Goal: Information Seeking & Learning: Learn about a topic

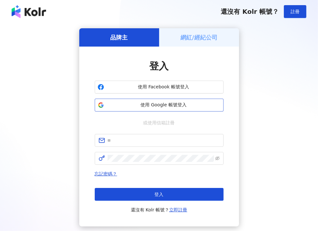
click at [160, 106] on span "使用 Google 帳號登入" at bounding box center [164, 105] width 114 height 6
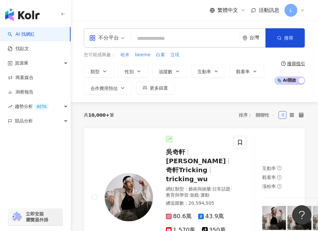
click at [156, 34] on input "search" at bounding box center [185, 39] width 103 height 12
paste input "**********"
type input "**********"
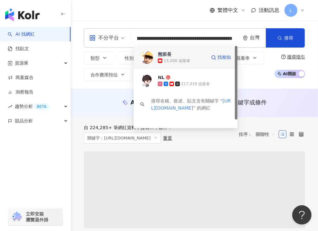
click at [177, 60] on div "13,200 追蹤者" at bounding box center [177, 60] width 26 height 5
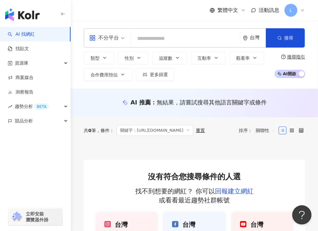
click at [201, 32] on div "不分平台 台灣 搜尋 a3e40529-4942-4824-8a13-1dcc2b7f55ea 熊班長 13,200 追蹤者 NL 217,319 追蹤者 搜…" at bounding box center [194, 37] width 221 height 19
click at [155, 39] on input "search" at bounding box center [186, 39] width 104 height 12
click at [157, 38] on input "search" at bounding box center [186, 39] width 104 height 12
paste input "**********"
type input "**********"
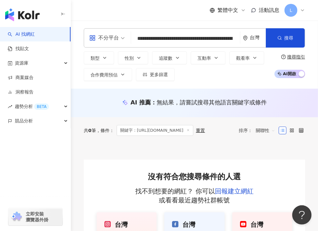
scroll to position [0, 173]
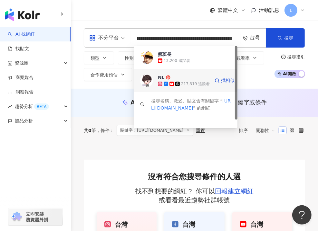
click at [192, 78] on span "NL" at bounding box center [182, 77] width 48 height 6
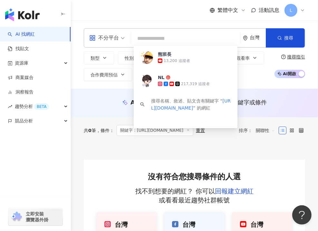
scroll to position [0, 0]
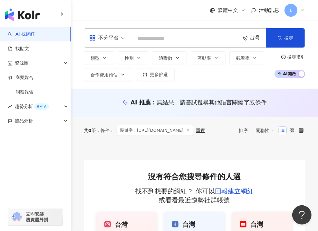
click at [151, 39] on input "search" at bounding box center [186, 39] width 104 height 12
paste input "**********"
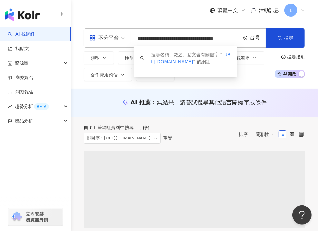
click at [151, 39] on input "**********" at bounding box center [186, 39] width 104 height 12
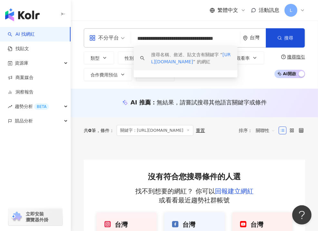
click at [147, 36] on input "**********" at bounding box center [186, 39] width 104 height 12
paste input "**********"
type input "**********"
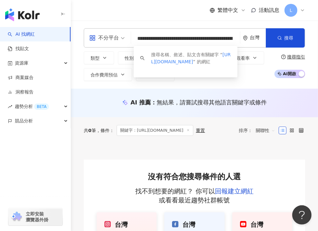
scroll to position [0, 180]
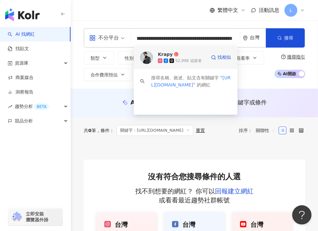
click at [176, 58] on div "52,998 追蹤者" at bounding box center [182, 61] width 48 height 6
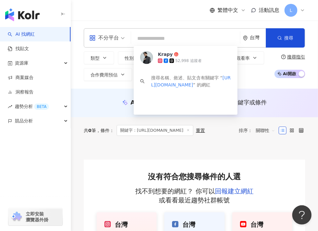
scroll to position [0, 0]
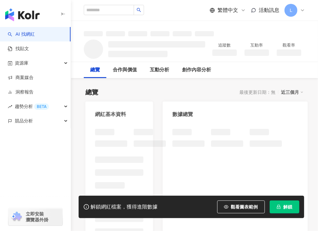
click at [283, 210] on span "解鎖" at bounding box center [287, 207] width 9 height 5
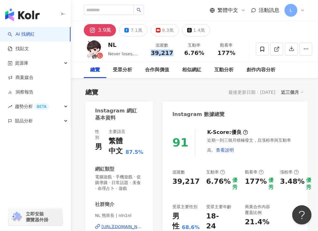
drag, startPoint x: 140, startPoint y: 52, endPoint x: 168, endPoint y: 52, distance: 27.7
click at [168, 52] on div "追蹤數 39,217" at bounding box center [162, 49] width 32 height 14
copy span "39,217"
click at [158, 30] on icon at bounding box center [158, 30] width 1 height 1
click at [162, 30] on div "9.3萬" at bounding box center [168, 30] width 12 height 9
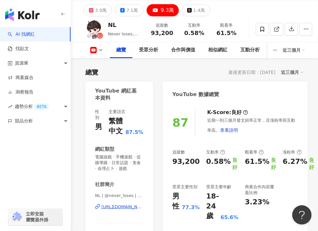
scroll to position [32, 0]
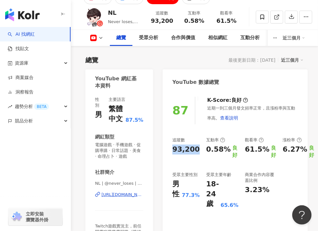
drag, startPoint x: 169, startPoint y: 148, endPoint x: 195, endPoint y: 150, distance: 26.1
click at [195, 150] on div "87 K-Score : 良好 近期一到三個月發文頻率正常，且漲粉率與互動率高。 查看說明 追蹤數 93,200 互動率 0.58% 良好 觀看率 61.5%…" at bounding box center [235, 173] width 145 height 166
copy div "93,200"
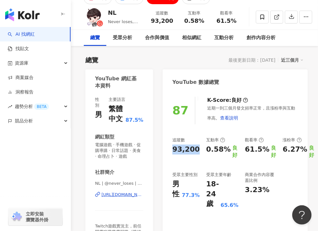
scroll to position [0, 0]
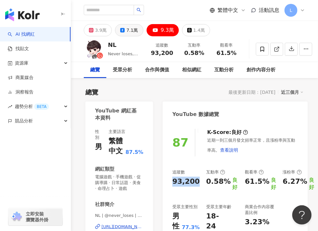
click at [126, 30] on div "7.1萬" at bounding box center [132, 30] width 12 height 9
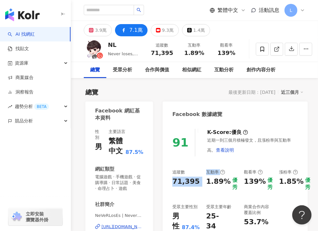
drag, startPoint x: 173, startPoint y: 181, endPoint x: 203, endPoint y: 182, distance: 30.6
click at [203, 182] on div "91 K-Score : 優良 近期一到三個月積極發文，且漲粉率與互動率高。 查看說明 追蹤數 71,395 互動率 1.89% 優秀 觀看率 139% 優秀…" at bounding box center [235, 206] width 145 height 166
click at [188, 183] on div "71,395" at bounding box center [185, 182] width 27 height 10
click at [194, 182] on div "91 K-Score : 優良 近期一到三個月積極發文，且漲粉率與互動率高。 查看說明 追蹤數 71,395 互動率 1.89% 優秀 觀看率 139% 優秀…" at bounding box center [235, 206] width 145 height 166
copy div "71,395"
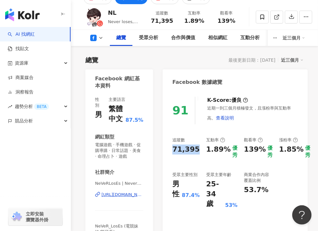
scroll to position [97, 0]
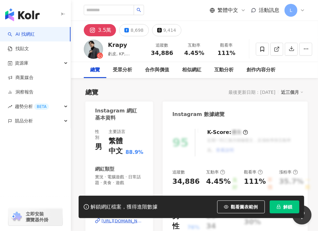
drag, startPoint x: 285, startPoint y: 206, endPoint x: 144, endPoint y: 53, distance: 207.5
click at [285, 207] on span "解鎖" at bounding box center [287, 207] width 9 height 5
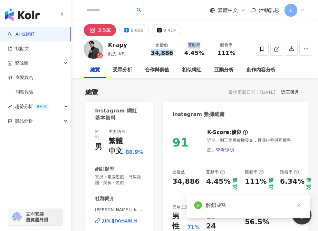
click at [171, 52] on div "追蹤數 34,886 互動率 4.45% 觀看率 111%" at bounding box center [194, 49] width 97 height 19
drag, startPoint x: 171, startPoint y: 52, endPoint x: 149, endPoint y: 55, distance: 22.0
click at [158, 52] on span "34,886" at bounding box center [162, 53] width 22 height 7
click at [146, 58] on div "追蹤數 34,886 互動率 4.45% 觀看率 111%" at bounding box center [194, 49] width 97 height 19
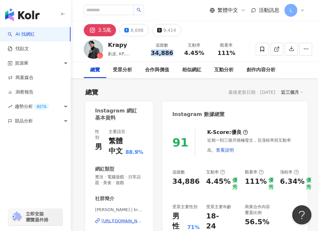
drag, startPoint x: 144, startPoint y: 51, endPoint x: 165, endPoint y: 53, distance: 21.3
click at [165, 53] on div "34,886" at bounding box center [162, 53] width 24 height 6
copy span "34,886"
click at [138, 31] on div "8,698" at bounding box center [136, 30] width 13 height 9
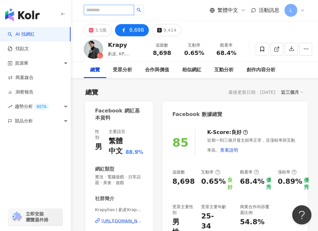
click at [134, 11] on input "search" at bounding box center [109, 10] width 50 height 10
paste input "**********"
type input "**********"
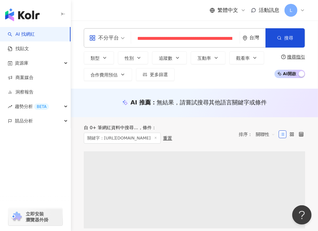
scroll to position [0, 194]
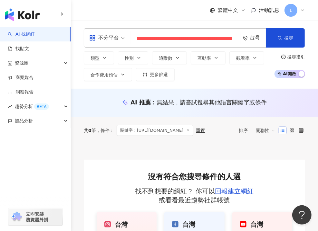
click at [169, 38] on input "**********" at bounding box center [186, 39] width 104 height 12
type input "**********"
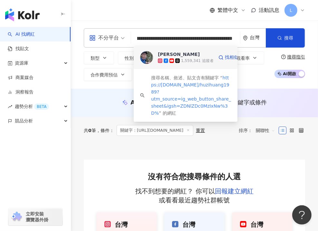
click at [195, 59] on div "1,559,341 追蹤者" at bounding box center [197, 60] width 33 height 5
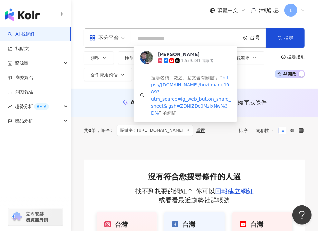
scroll to position [0, 0]
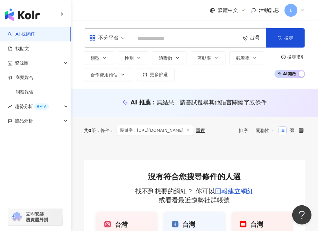
click at [158, 34] on input "search" at bounding box center [186, 39] width 104 height 12
paste input "**********"
type input "**********"
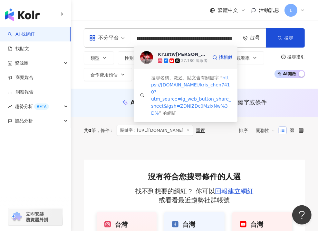
click at [178, 54] on div "Kr1stw蔣西南" at bounding box center [182, 54] width 48 height 6
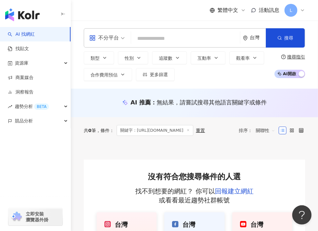
scroll to position [0, 0]
click at [162, 37] on input "search" at bounding box center [186, 39] width 104 height 12
paste input "**********"
type input "**********"
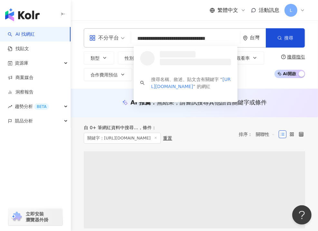
click at [162, 37] on input "**********" at bounding box center [186, 39] width 104 height 12
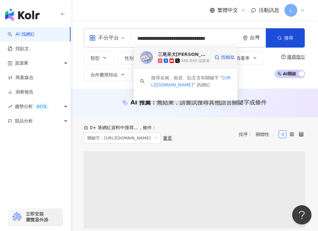
click at [175, 52] on div "三尾呆犬[PERSON_NAME]" at bounding box center [182, 54] width 48 height 6
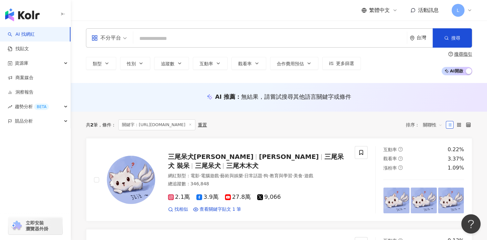
click at [166, 39] on input "search" at bounding box center [270, 39] width 269 height 12
paste input "**********"
type input "**********"
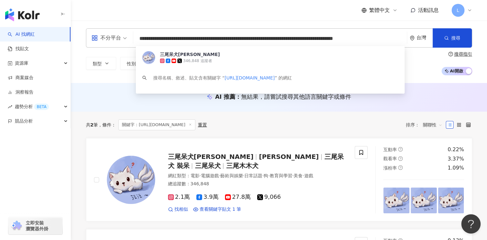
scroll to position [0, 21]
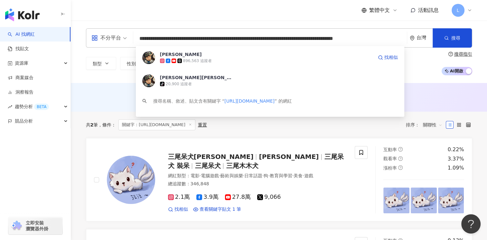
click at [192, 58] on div "896,563 追蹤者" at bounding box center [197, 60] width 29 height 5
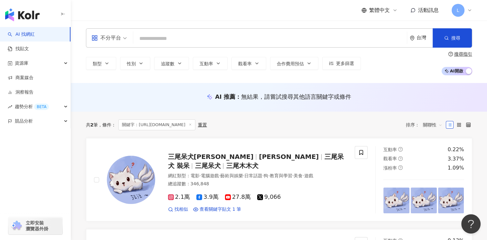
scroll to position [0, 0]
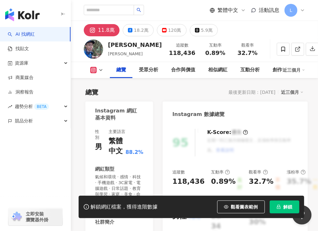
scroll to position [32, 0]
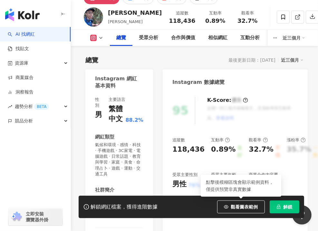
click at [287, 210] on span "解鎖" at bounding box center [287, 207] width 9 height 5
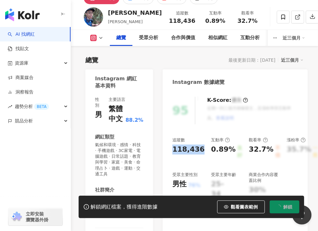
drag, startPoint x: 173, startPoint y: 149, endPoint x: 201, endPoint y: 151, distance: 29.0
click at [201, 151] on div "95 K-Score : 優良 近期一到三個月積極發文，且漲粉率與互動率高。 查看說明 追蹤數 118,436 互動率 0.89% 良好 觀看率 32.7% …" at bounding box center [235, 182] width 145 height 184
copy div "118,436"
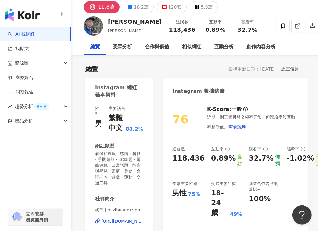
scroll to position [32, 0]
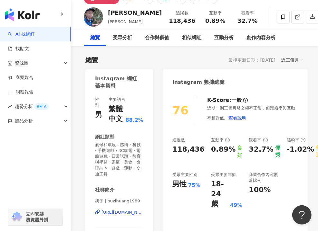
click at [188, 150] on div "118,436" at bounding box center [188, 150] width 32 height 10
drag, startPoint x: 189, startPoint y: 151, endPoint x: 199, endPoint y: 151, distance: 9.7
click at [199, 151] on div "118,436" at bounding box center [188, 150] width 32 height 10
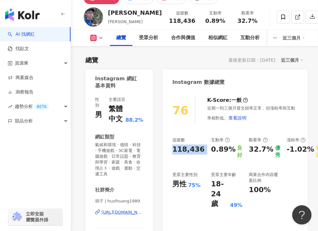
drag, startPoint x: 199, startPoint y: 150, endPoint x: 173, endPoint y: 152, distance: 25.1
click at [173, 152] on div "118,436" at bounding box center [188, 150] width 32 height 10
copy div "118,436"
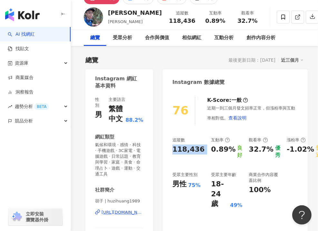
scroll to position [0, 0]
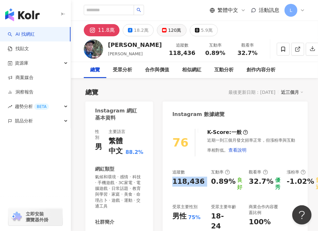
click at [174, 31] on div "120萬" at bounding box center [174, 30] width 13 height 9
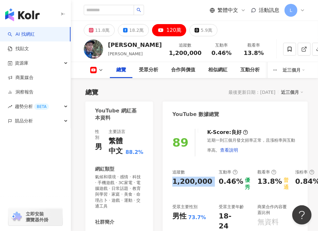
scroll to position [64, 0]
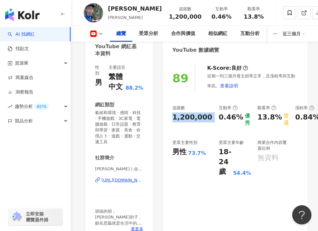
click at [174, 128] on div "追蹤數 1,200,000 互動率 0.46% 優秀 觀看率 13.8% 普通 漲粉率 0.84% 普通 受眾主要性別 男性 73.7% 受眾主要年齡 18-…" at bounding box center [235, 141] width 126 height 72
click at [207, 118] on div "89 K-Score : 良好 近期一到三個月發文頻率正常，且漲粉率與互動率高。 查看說明 追蹤數 1,200,000 互動率 0.46% 優秀 觀看率 13…" at bounding box center [235, 150] width 145 height 184
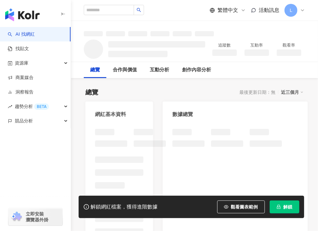
click at [285, 205] on span "解鎖" at bounding box center [287, 207] width 9 height 5
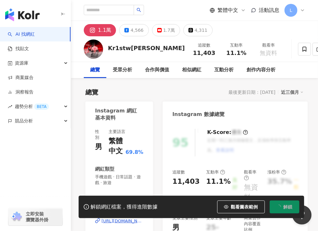
click at [127, 47] on div "Kr1stw蔣西南" at bounding box center [146, 48] width 77 height 8
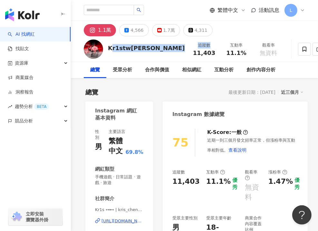
drag, startPoint x: 148, startPoint y: 49, endPoint x: 115, endPoint y: 48, distance: 33.2
click at [109, 47] on div "Kr1stw蔣西南 追蹤數 11,403 互動率 11.1% 觀看率 無資料" at bounding box center [194, 48] width 247 height 25
drag, startPoint x: 115, startPoint y: 48, endPoint x: 121, endPoint y: 54, distance: 9.1
click at [121, 54] on div "Kr1stw蔣西南 追蹤數 11,403 互動率 11.1% 觀看率 無資料" at bounding box center [194, 48] width 247 height 25
click at [140, 59] on div "Kr1stw蔣西南 追蹤數 11,403 互動率 11.1% 觀看率 無資料" at bounding box center [194, 48] width 247 height 25
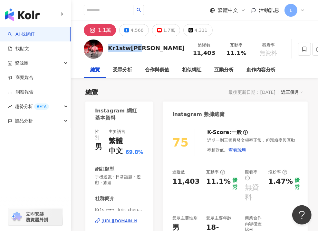
drag, startPoint x: 144, startPoint y: 47, endPoint x: 108, endPoint y: 48, distance: 36.4
click at [108, 48] on div "Kr1stw蔣西南" at bounding box center [146, 48] width 77 height 8
copy div "Kr1stw蔣西南"
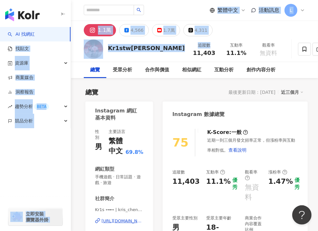
drag, startPoint x: 150, startPoint y: 61, endPoint x: 8, endPoint y: 34, distance: 144.4
click at [130, 56] on div "Kr1stw蔣西南 追蹤數 11,403 互動率 11.1% 觀看率 無資料" at bounding box center [194, 48] width 247 height 25
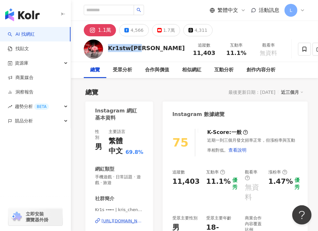
drag, startPoint x: 105, startPoint y: 46, endPoint x: 143, endPoint y: 51, distance: 38.2
click at [143, 51] on div "Kr1stw蔣西南 追蹤數 11,403 互動率 11.1% 觀看率 無資料" at bounding box center [194, 48] width 247 height 25
copy div "Kr1stw蔣西南"
drag, startPoint x: 173, startPoint y: 183, endPoint x: 199, endPoint y: 185, distance: 26.1
click at [199, 185] on div "追蹤數 11,403 互動率 11.1% 優秀 觀看率 無資料 漲粉率 1.47% 優秀 受眾主要性別 男性 75.1% 受眾主要年齡 18-24 歲 49.…" at bounding box center [235, 211] width 126 height 83
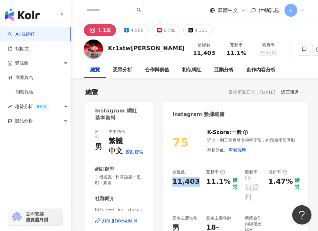
copy div "11,403"
click at [167, 29] on div "1.7萬" at bounding box center [169, 30] width 12 height 9
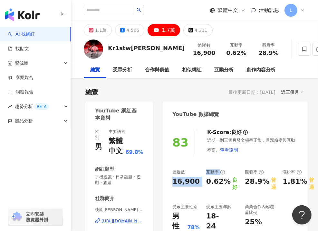
drag, startPoint x: 172, startPoint y: 183, endPoint x: 194, endPoint y: 182, distance: 22.6
click at [194, 182] on div "16,900" at bounding box center [185, 182] width 27 height 10
copy div "16,900 互動率"
click at [136, 33] on div "4,566" at bounding box center [132, 30] width 13 height 9
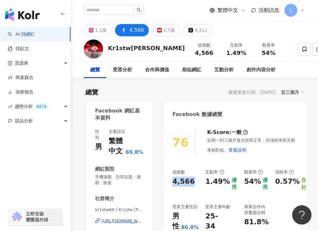
drag, startPoint x: 173, startPoint y: 184, endPoint x: 191, endPoint y: 184, distance: 17.7
click at [191, 184] on div "4,566" at bounding box center [183, 182] width 23 height 10
copy div "4,566"
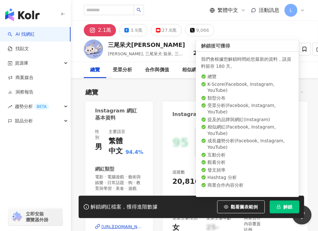
click at [286, 203] on button "解鎖" at bounding box center [284, 207] width 30 height 13
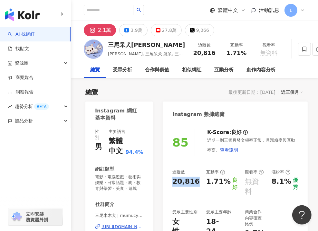
drag, startPoint x: 171, startPoint y: 180, endPoint x: 194, endPoint y: 182, distance: 23.9
click at [194, 182] on div "85 K-Score : 良好 近期一到三個月發文頻率正常，且漲粉率與互動率高。 查看說明 追蹤數 20,816 互動率 1.71% 良好 觀看率 無資料 漲…" at bounding box center [235, 206] width 145 height 166
copy div "20,816"
click at [168, 28] on div "27.8萬" at bounding box center [169, 30] width 14 height 9
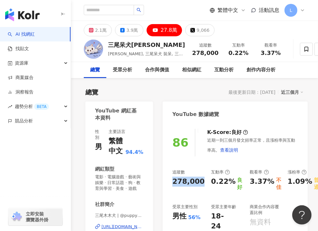
drag, startPoint x: 173, startPoint y: 180, endPoint x: 199, endPoint y: 182, distance: 25.8
click at [199, 182] on div "278,000" at bounding box center [188, 182] width 32 height 10
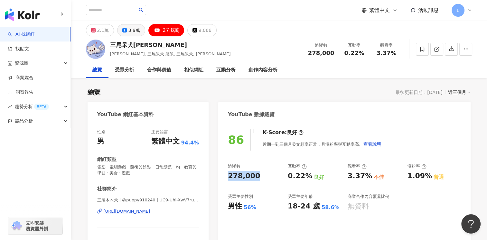
click at [136, 31] on div "3.9萬" at bounding box center [134, 30] width 12 height 9
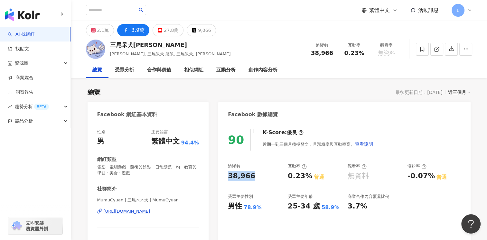
drag, startPoint x: 226, startPoint y: 177, endPoint x: 255, endPoint y: 176, distance: 29.0
click at [255, 176] on div "90 K-Score : 優良 近期一到三個月積極發文，且漲粉率與互動率高。 查看說明 追蹤數 38,966 互動率 0.23% 普通 觀看率 無資料 漲粉率…" at bounding box center [344, 198] width 252 height 150
copy div "38,966"
click at [176, 0] on html "AI 找網紅 找貼文 資源庫 商案媒合 洞察報告 趨勢分析 BETA 競品分析 立即安裝 瀏覽器外掛 繁體中文 活動訊息 L 2.1萬 3.9萬 27.8萬 …" at bounding box center [243, 120] width 487 height 240
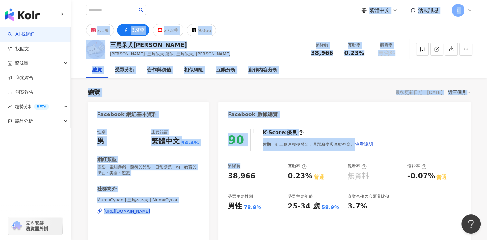
drag, startPoint x: 309, startPoint y: 118, endPoint x: 259, endPoint y: 117, distance: 49.6
click at [309, 118] on div "Facebook 數據總覽" at bounding box center [344, 112] width 252 height 21
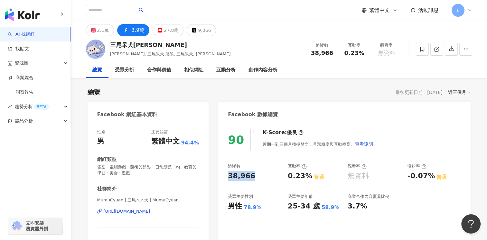
drag, startPoint x: 222, startPoint y: 176, endPoint x: 259, endPoint y: 175, distance: 36.7
click at [259, 175] on div "90 K-Score : 優良 近期一到三個月積極發文，且漲粉率與互動率高。 查看說明 追蹤數 38,966 互動率 0.23% 普通 觀看率 無資料 漲粉率…" at bounding box center [344, 198] width 252 height 150
copy div "38,966"
click at [160, 30] on icon at bounding box center [160, 30] width 5 height 5
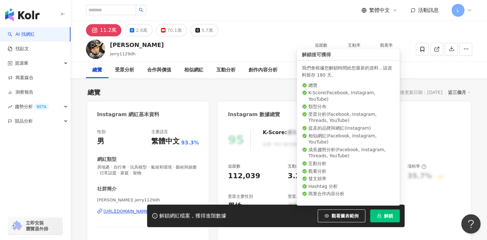
click at [380, 212] on button "解鎖" at bounding box center [385, 216] width 30 height 13
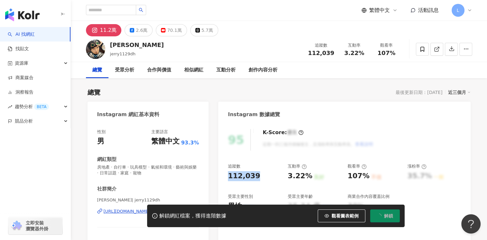
drag, startPoint x: 247, startPoint y: 178, endPoint x: 259, endPoint y: 180, distance: 12.0
click at [259, 180] on div "95 K-Score : 優良 近期一到三個月積極發文，且漲粉率與互動率高。 查看說明 追蹤數 112,039 互動率 3.22% 良好 觀看率 107% 不…" at bounding box center [344, 198] width 252 height 150
copy div "112,039"
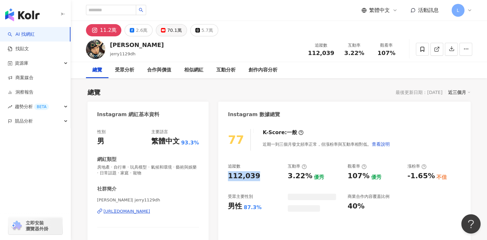
click at [170, 30] on div "70.1萬" at bounding box center [174, 30] width 14 height 9
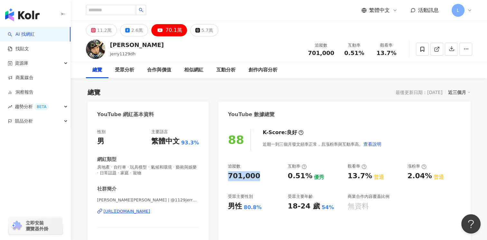
drag, startPoint x: 237, startPoint y: 173, endPoint x: 264, endPoint y: 175, distance: 26.7
click at [264, 175] on div "88 K-Score : 良好 近期一到三個月發文頻率正常，且漲粉率與互動率高。 查看說明 追蹤數 701,000 互動率 0.51% 優秀 觀看率 13.7…" at bounding box center [344, 198] width 252 height 150
click at [131, 27] on div "2.6萬" at bounding box center [137, 30] width 12 height 9
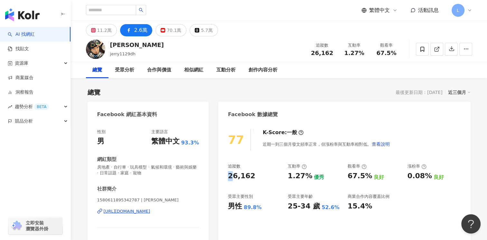
drag, startPoint x: 227, startPoint y: 174, endPoint x: 250, endPoint y: 176, distance: 23.6
click at [250, 176] on div "77 K-Score : 一般 近期一到三個月發文頻率正常，但漲粉率與互動率相對低。 查看說明 追蹤數 26,162 互動率 1.27% 優秀 觀看率 67.…" at bounding box center [344, 194] width 252 height 143
copy div "2"
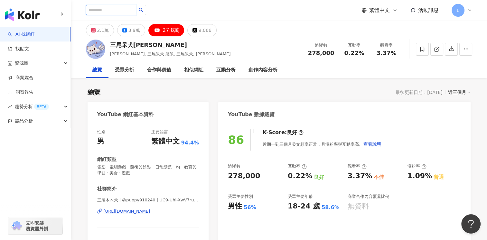
click at [121, 8] on input "search" at bounding box center [111, 10] width 50 height 10
click at [136, 11] on input "search" at bounding box center [111, 10] width 50 height 10
paste input "**********"
type input "**********"
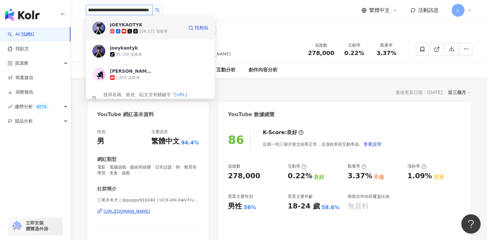
click at [133, 28] on div "326,221 追蹤者" at bounding box center [146, 31] width 73 height 6
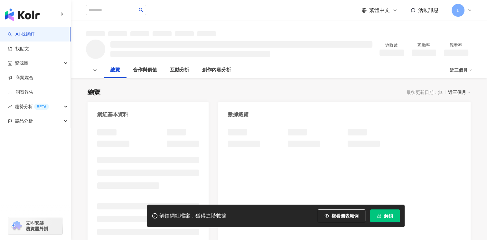
click at [388, 213] on span "解鎖" at bounding box center [388, 215] width 9 height 5
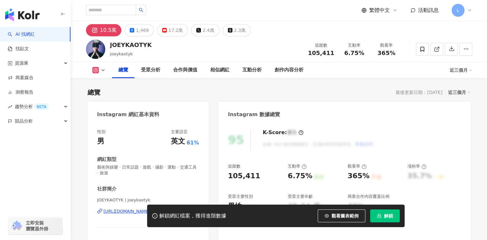
click at [388, 216] on span "解鎖" at bounding box center [388, 215] width 9 height 5
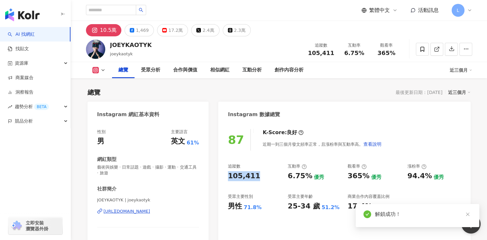
drag, startPoint x: 231, startPoint y: 176, endPoint x: 255, endPoint y: 179, distance: 23.8
click at [255, 179] on div "105,411" at bounding box center [244, 176] width 32 height 10
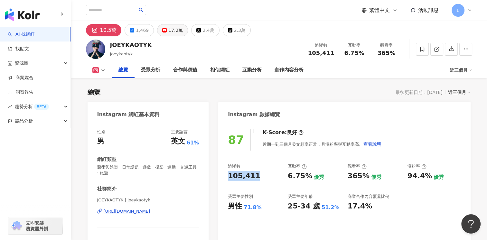
click at [162, 32] on icon at bounding box center [164, 30] width 5 height 5
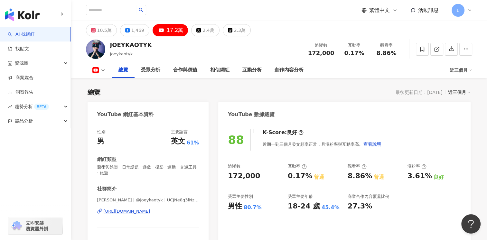
drag, startPoint x: 252, startPoint y: 177, endPoint x: 260, endPoint y: 181, distance: 8.6
click at [258, 180] on div "88 K-Score : 良好 近期一到三個月發文頻率正常，且漲粉率與互動率高。 查看說明 追蹤數 172,000 互動率 0.17% 普通 觀看率 8.86…" at bounding box center [344, 198] width 252 height 150
drag, startPoint x: 260, startPoint y: 181, endPoint x: 268, endPoint y: 190, distance: 11.6
click at [269, 193] on div "追蹤數 172,000 互動率 0.17% 普通 觀看率 8.86% 普通 漲粉率 3.61% 良好 受眾主要性別 男性 80.7% 受眾主要年齡 18-24…" at bounding box center [344, 188] width 233 height 48
click at [202, 29] on div "2.4萬" at bounding box center [208, 30] width 12 height 9
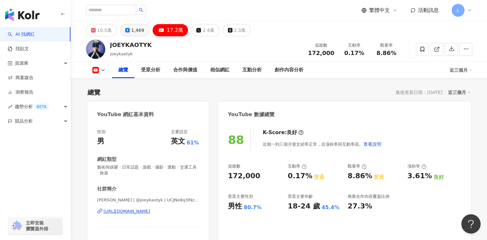
click at [128, 28] on button "1,469" at bounding box center [134, 30] width 29 height 12
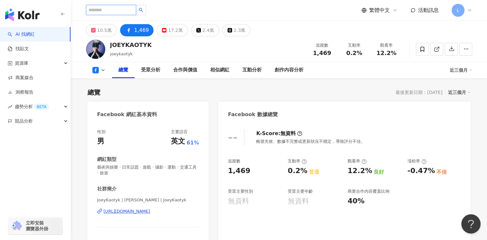
click at [131, 11] on input "search" at bounding box center [111, 10] width 50 height 10
paste input "**********"
type input "**********"
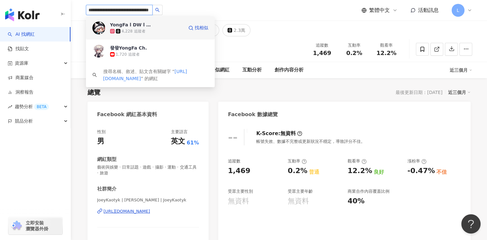
click at [147, 29] on div "4,228 追蹤者" at bounding box center [146, 31] width 73 height 6
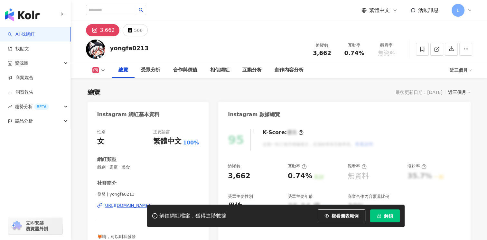
scroll to position [32, 0]
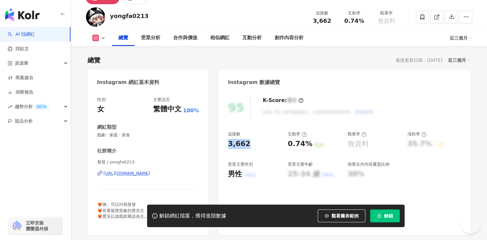
drag, startPoint x: 224, startPoint y: 144, endPoint x: 261, endPoint y: 148, distance: 37.5
click at [261, 148] on div "95 K-Score : 優良 近期一到三個月積極發文，且漲粉率與互動率高。 查看說明 追蹤數 3,662 互動率 0.74% 良好 觀看率 無資料 漲粉率 …" at bounding box center [344, 162] width 252 height 145
copy div "3,662"
